Goal: Task Accomplishment & Management: Manage account settings

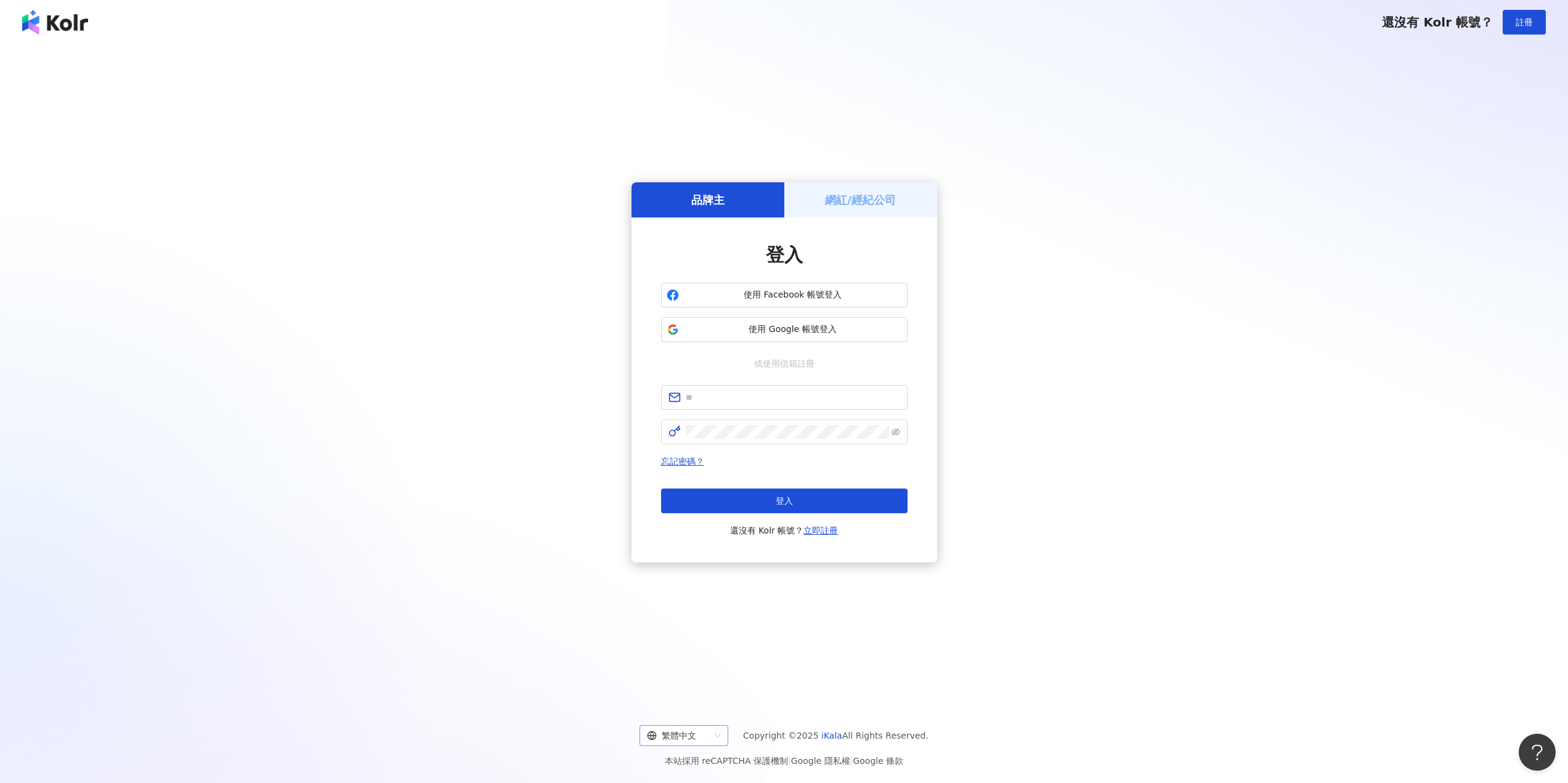
click at [729, 735] on div "繁體中文" at bounding box center [684, 735] width 89 height 21
click at [707, 686] on div "English" at bounding box center [694, 688] width 69 height 13
click at [869, 193] on h5 "Influencer/Agency" at bounding box center [860, 200] width 101 height 15
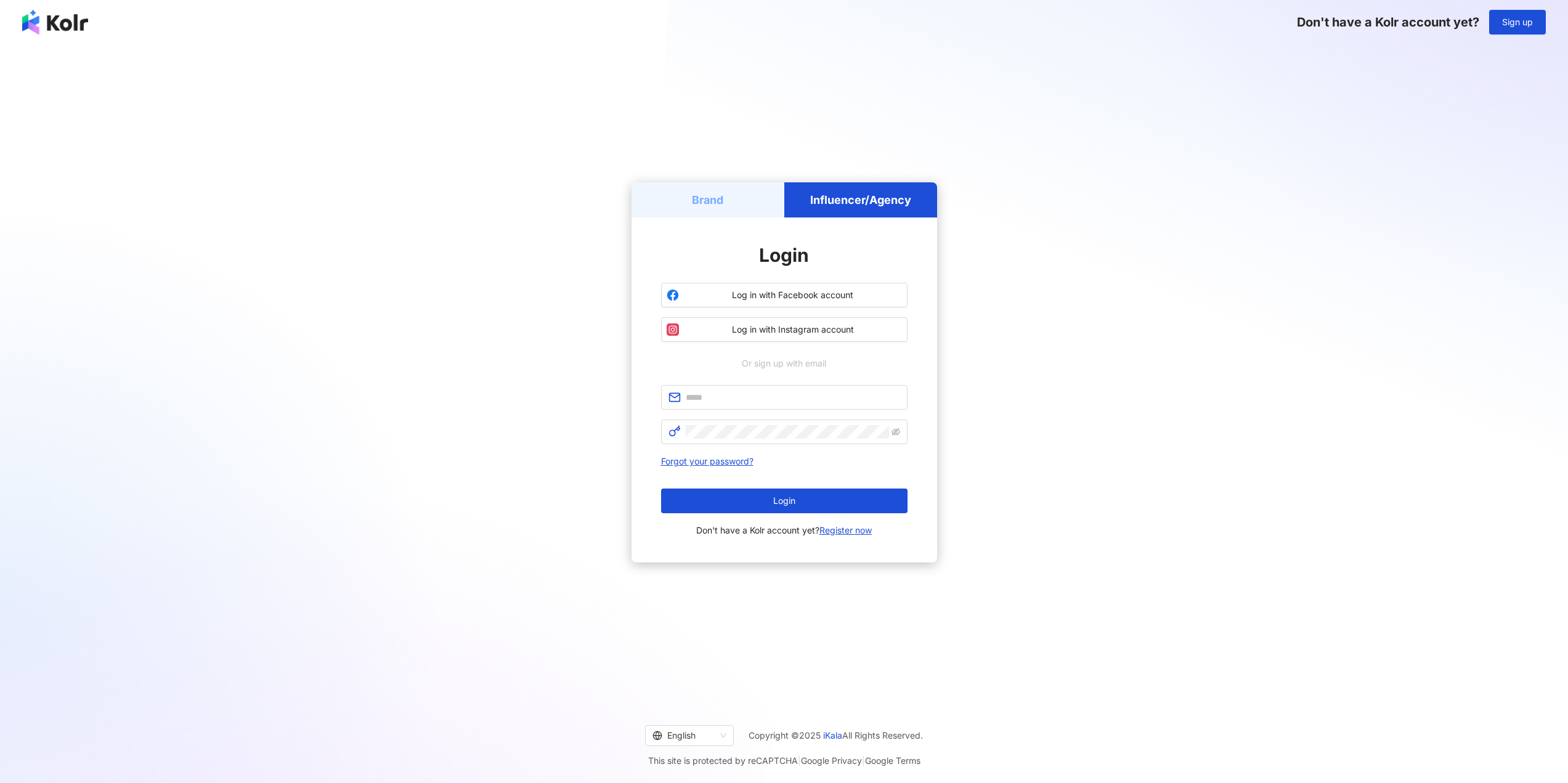
click at [743, 187] on div "Brand" at bounding box center [708, 200] width 153 height 35
